Goal: Information Seeking & Learning: Learn about a topic

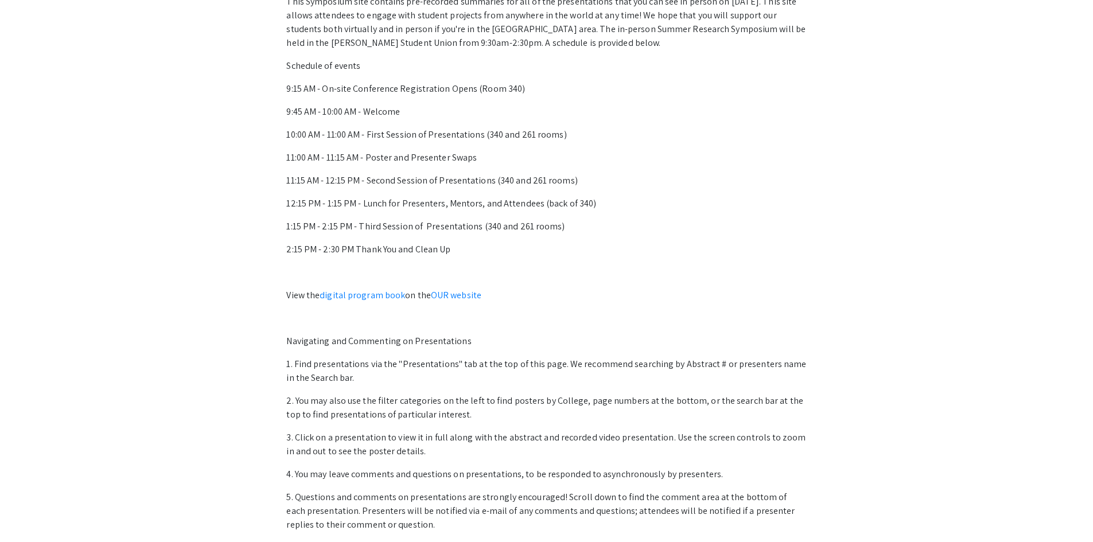
scroll to position [612, 0]
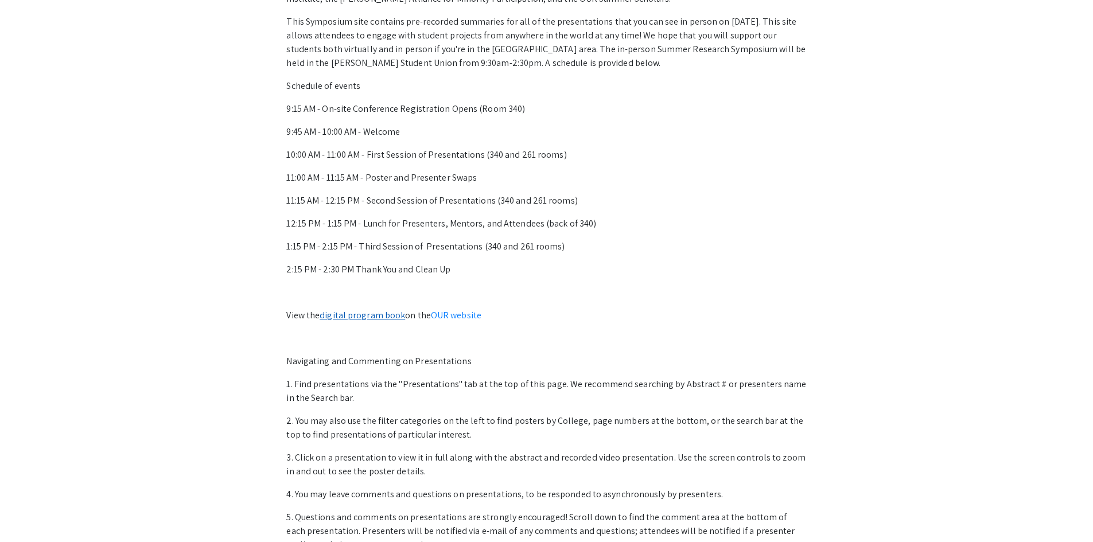
click at [353, 317] on link "digital program book" at bounding box center [361, 315] width 85 height 12
click at [469, 317] on link "OUR website" at bounding box center [456, 315] width 50 height 12
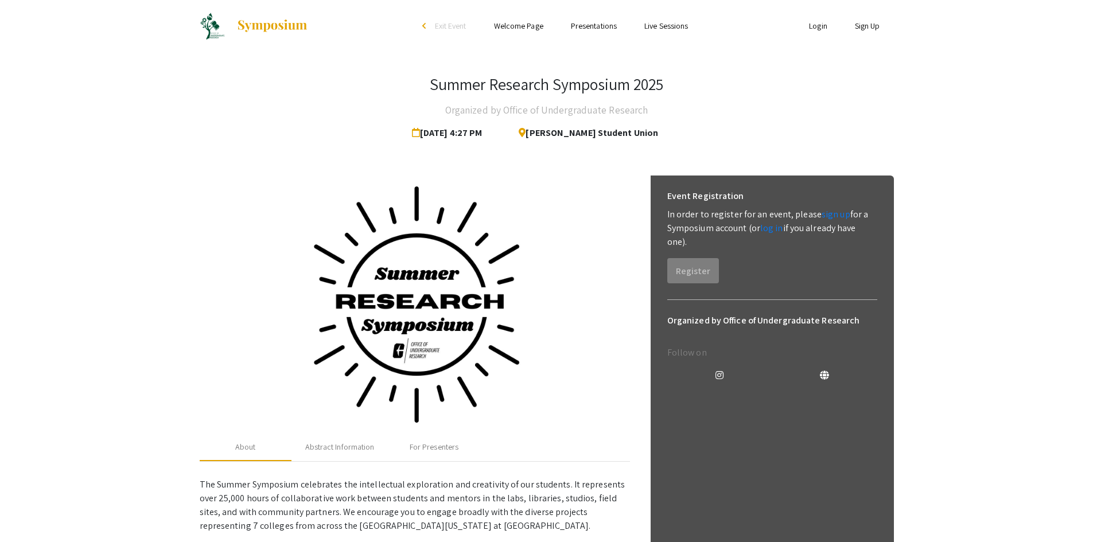
click at [594, 26] on link "Presentations" at bounding box center [594, 26] width 46 height 10
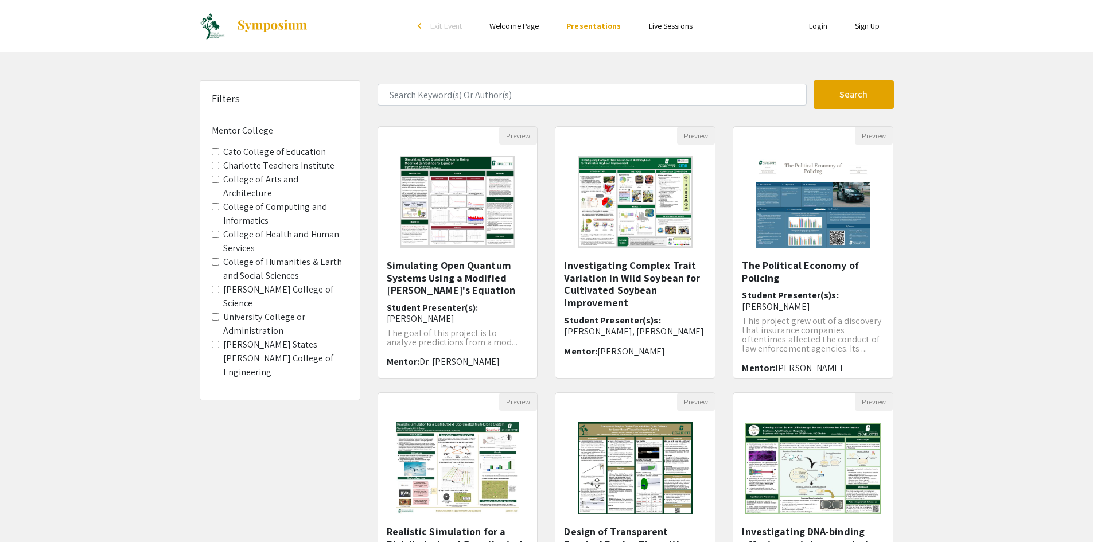
click at [657, 24] on link "Live Sessions" at bounding box center [671, 26] width 44 height 10
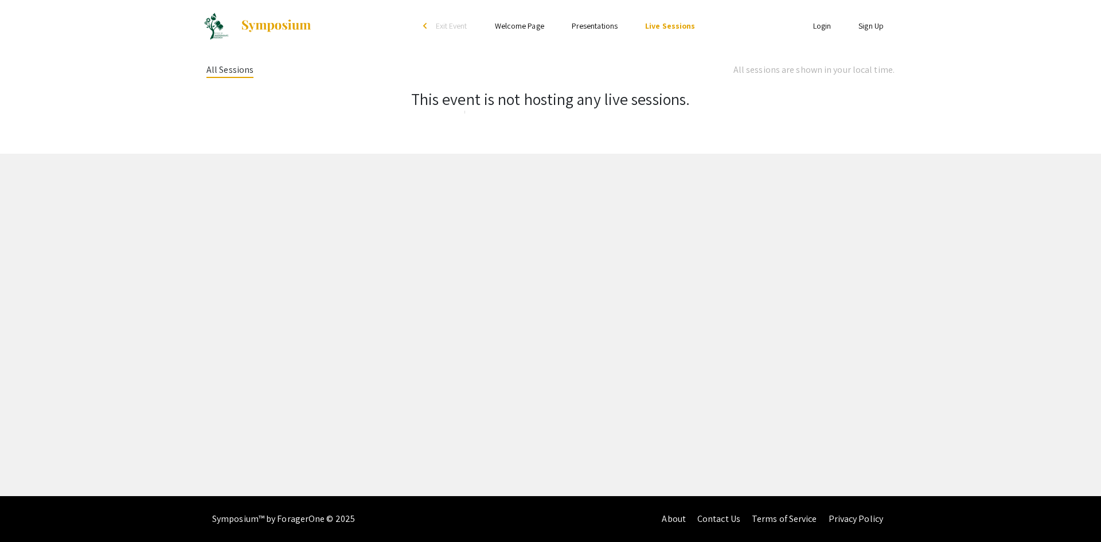
click at [593, 26] on link "Presentations" at bounding box center [595, 26] width 46 height 10
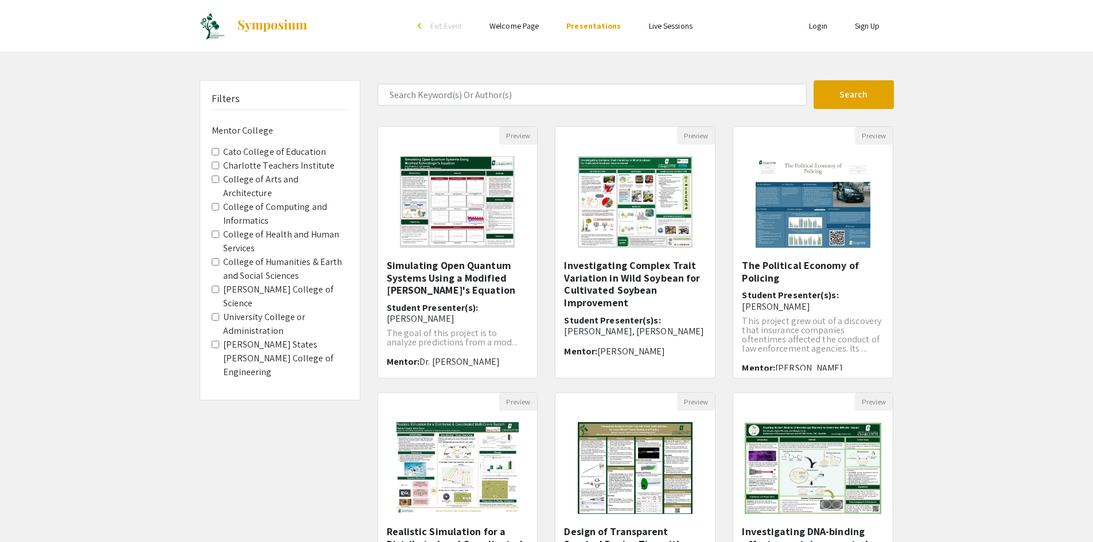
click at [220, 179] on span "College of Arts and Architecture" at bounding box center [280, 187] width 136 height 28
click at [216, 181] on Architecture "College of Arts and Architecture" at bounding box center [215, 178] width 7 height 7
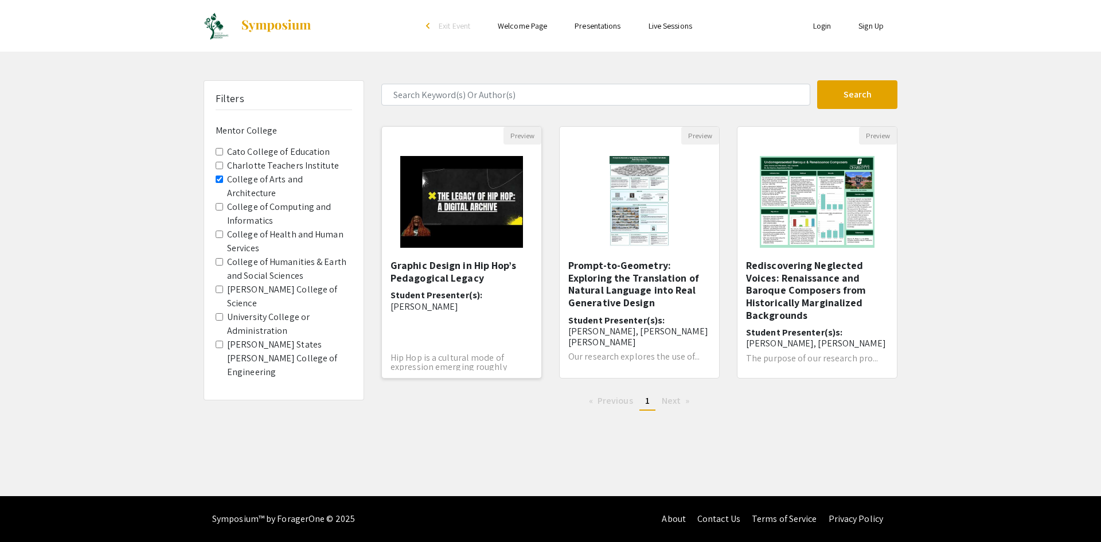
click at [444, 265] on h5 "Graphic Design in Hip Hop’s Pedagogical Legacy" at bounding box center [462, 271] width 142 height 25
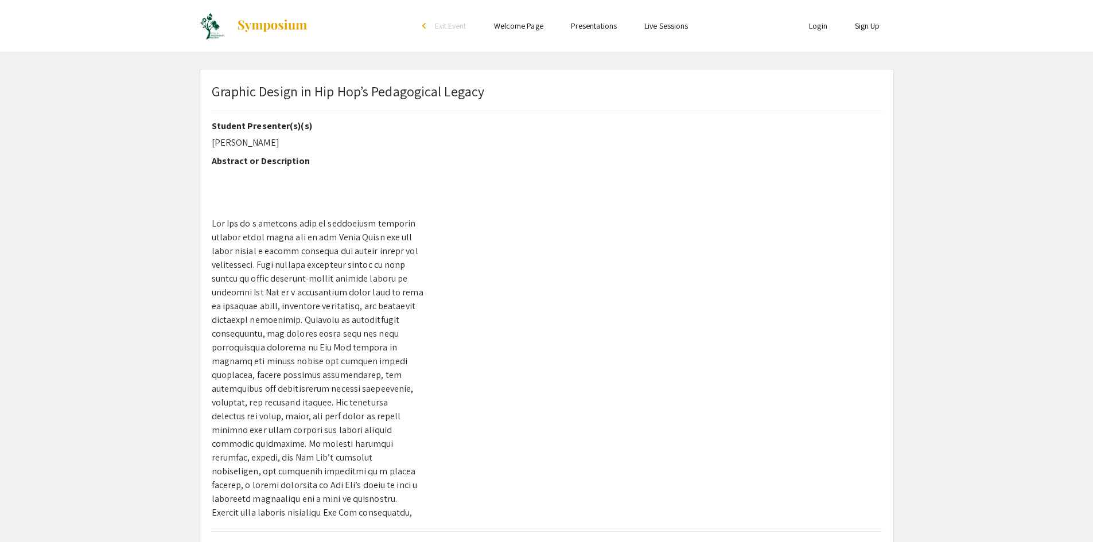
scroll to position [57, 0]
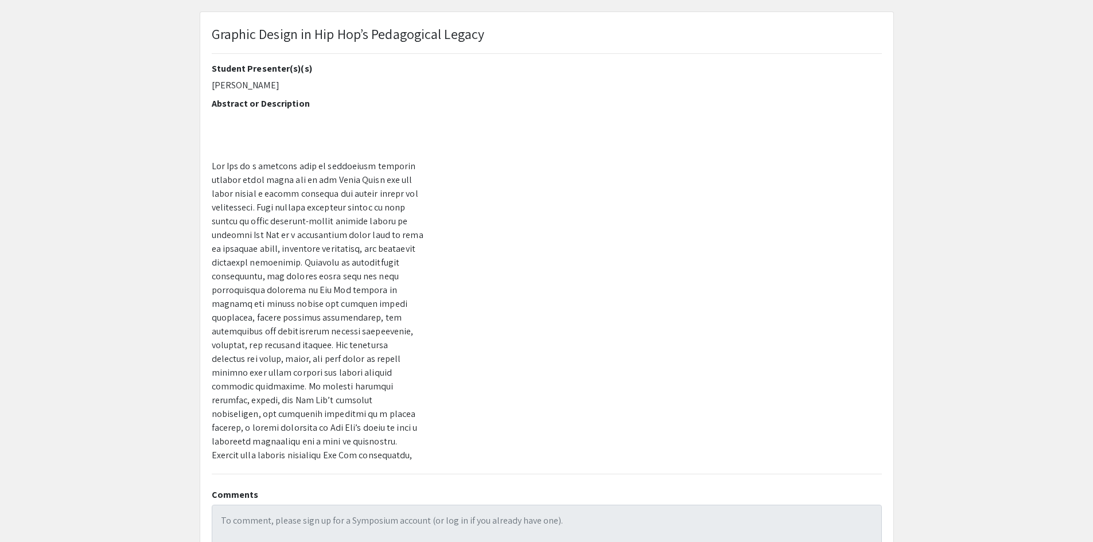
click at [289, 207] on p at bounding box center [318, 372] width 212 height 427
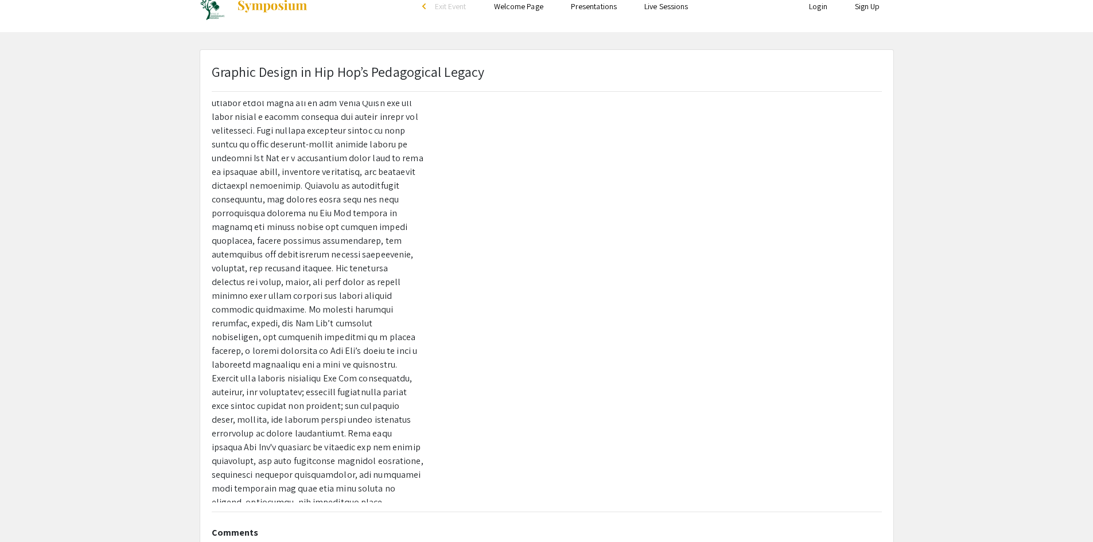
scroll to position [0, 0]
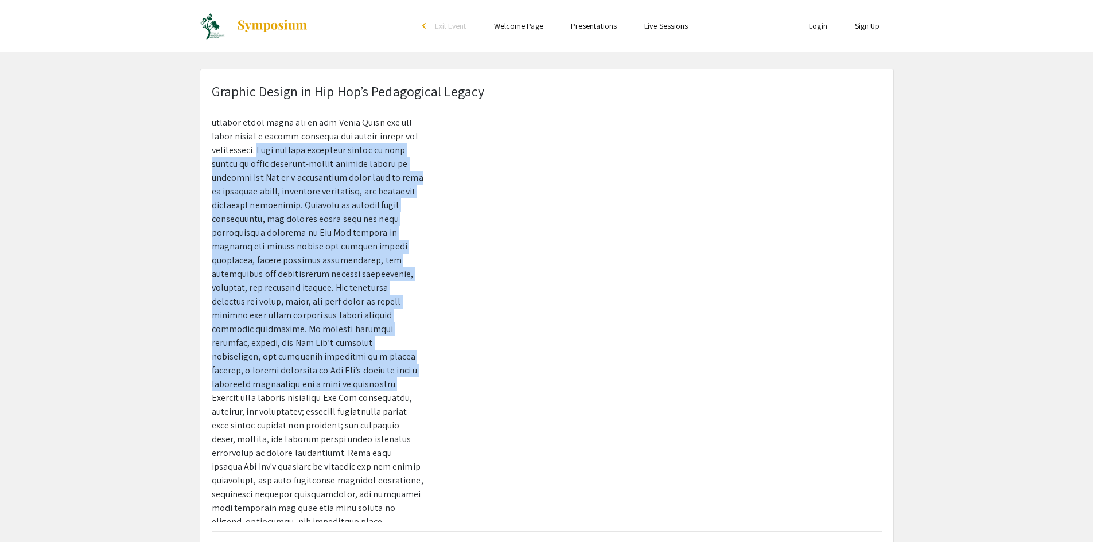
drag, startPoint x: 288, startPoint y: 148, endPoint x: 413, endPoint y: 370, distance: 254.5
click at [413, 370] on p at bounding box center [318, 315] width 212 height 427
copy p "This digital portfolio builds on that legacy by using research-driven graphic d…"
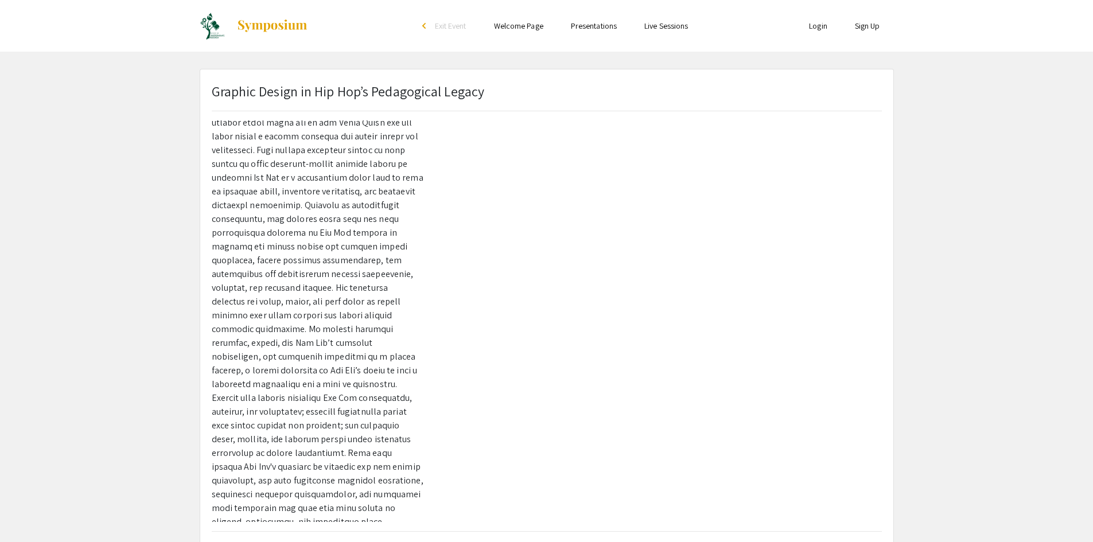
click at [284, 432] on p at bounding box center [318, 315] width 212 height 427
